Goal: Information Seeking & Learning: Learn about a topic

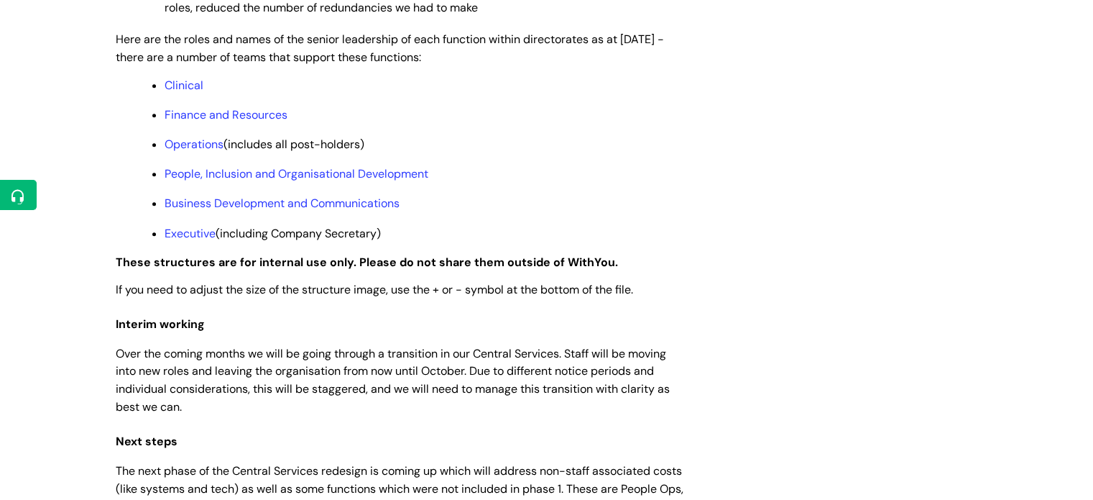
scroll to position [1199, 0]
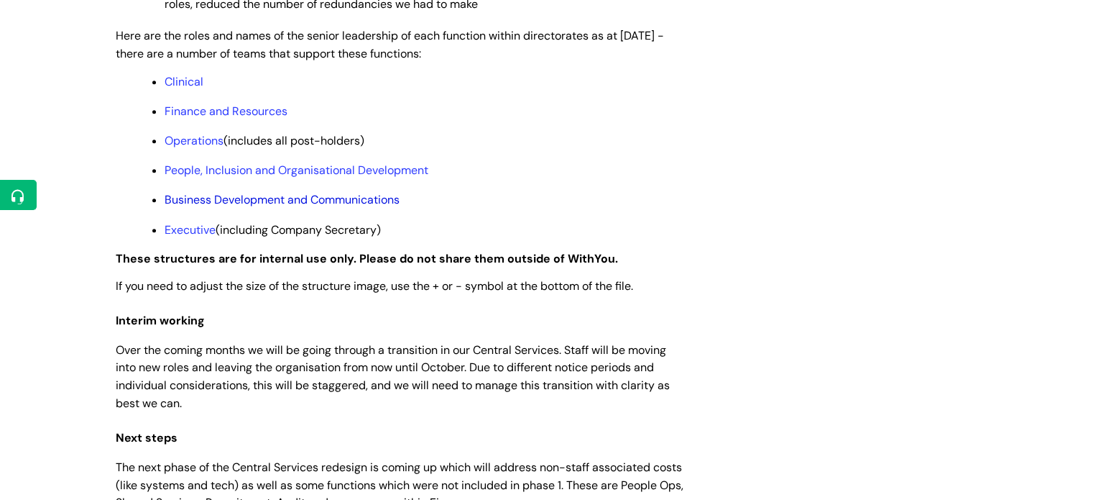
click at [194, 207] on link "Business Development and Communications" at bounding box center [282, 199] width 235 height 15
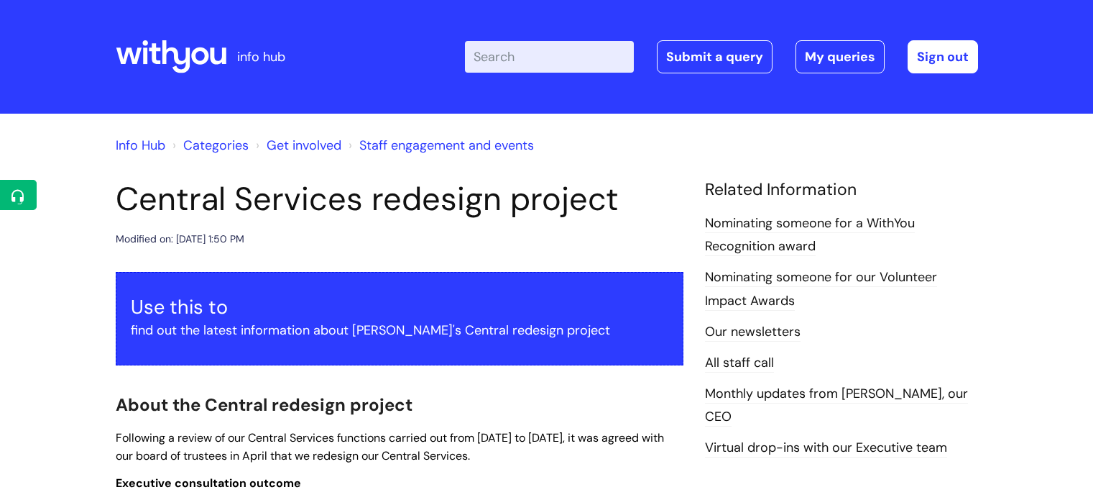
scroll to position [1199, 0]
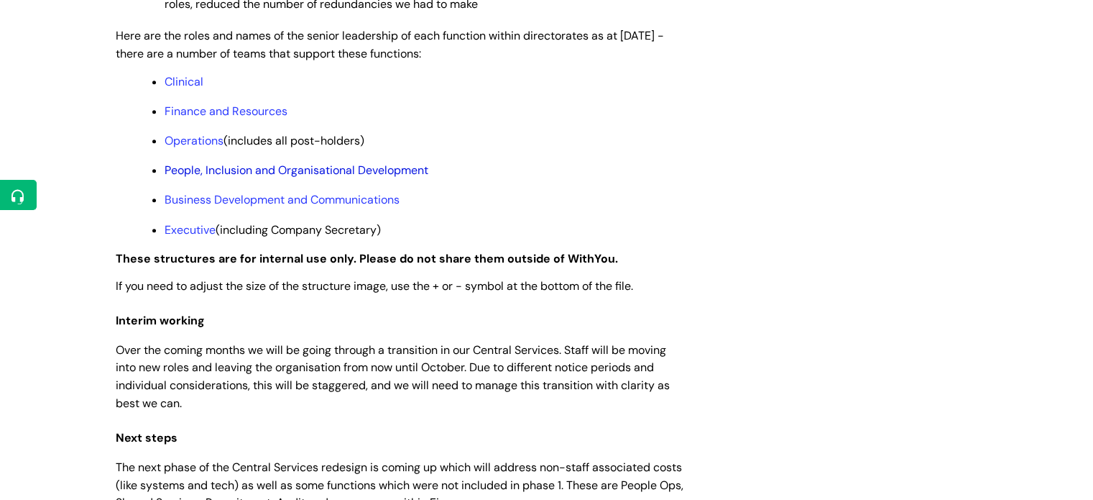
click at [313, 178] on link "People, Inclusion and Organisational Development" at bounding box center [297, 169] width 264 height 15
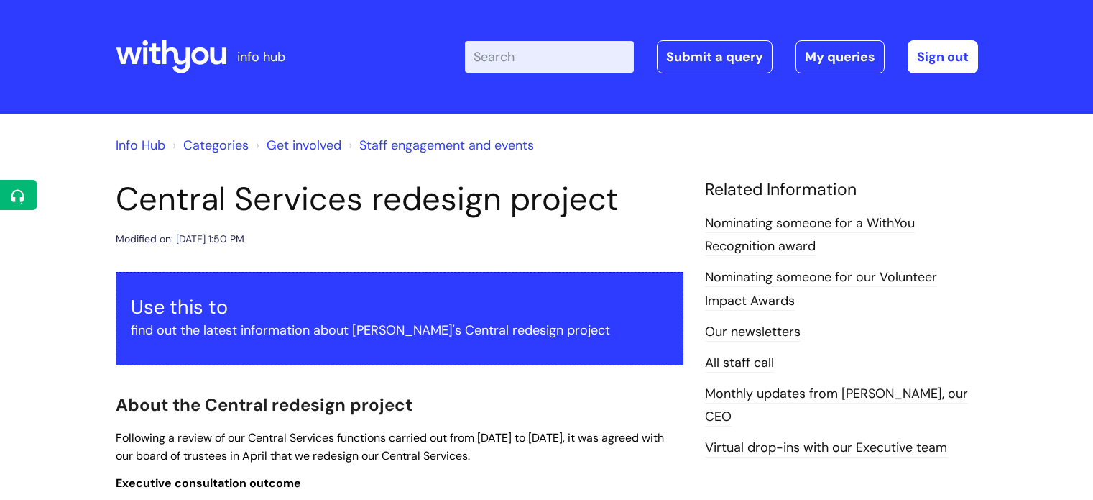
scroll to position [1199, 0]
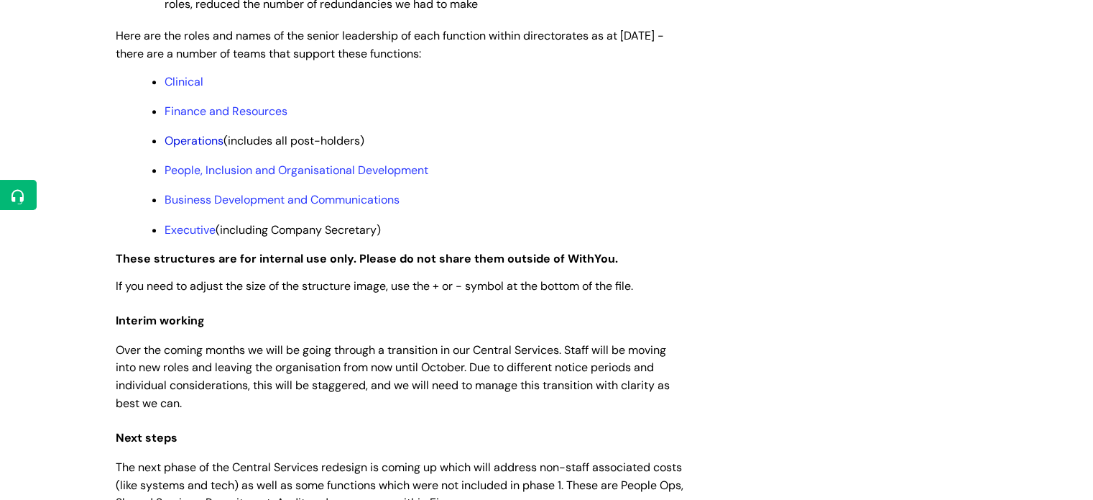
click at [180, 148] on link "Operations" at bounding box center [194, 140] width 59 height 15
